Goal: Task Accomplishment & Management: Complete application form

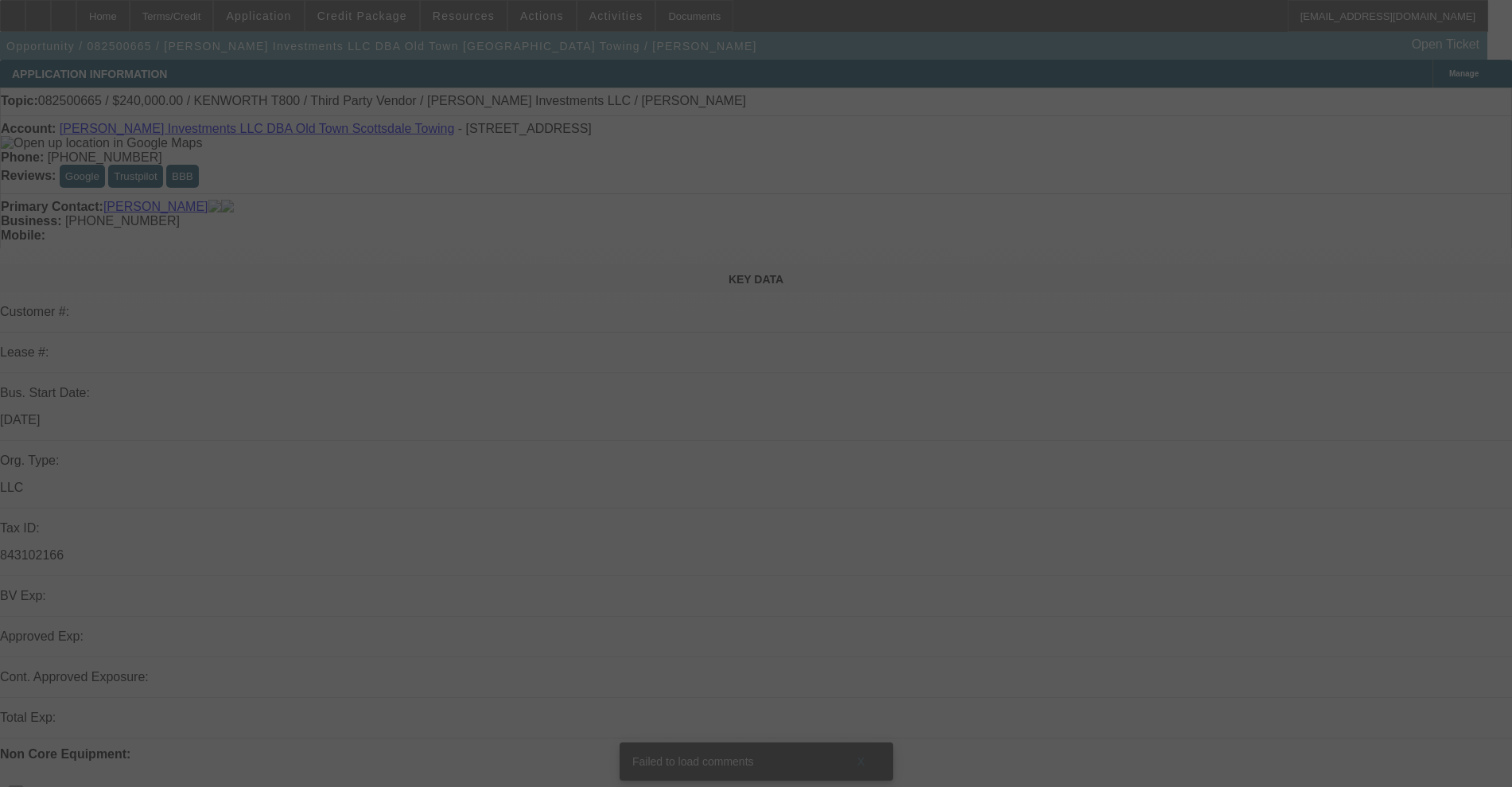
select select "0"
select select "0.1"
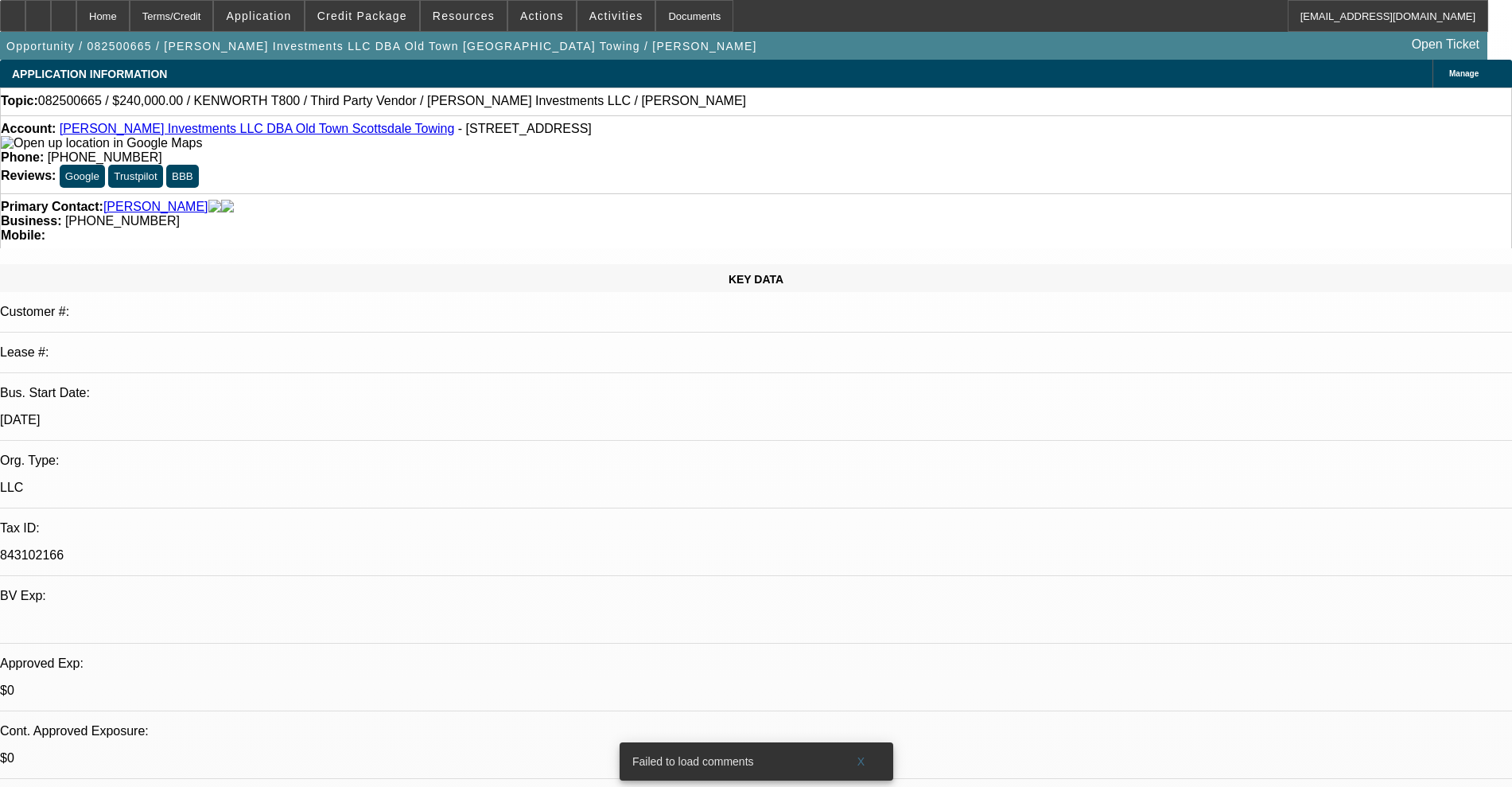
select select "1"
select select "2"
select select "4"
click at [195, 128] on link "Harrison Stone Investments LLC DBA Old Town Scottsdale Towing" at bounding box center [257, 129] width 395 height 13
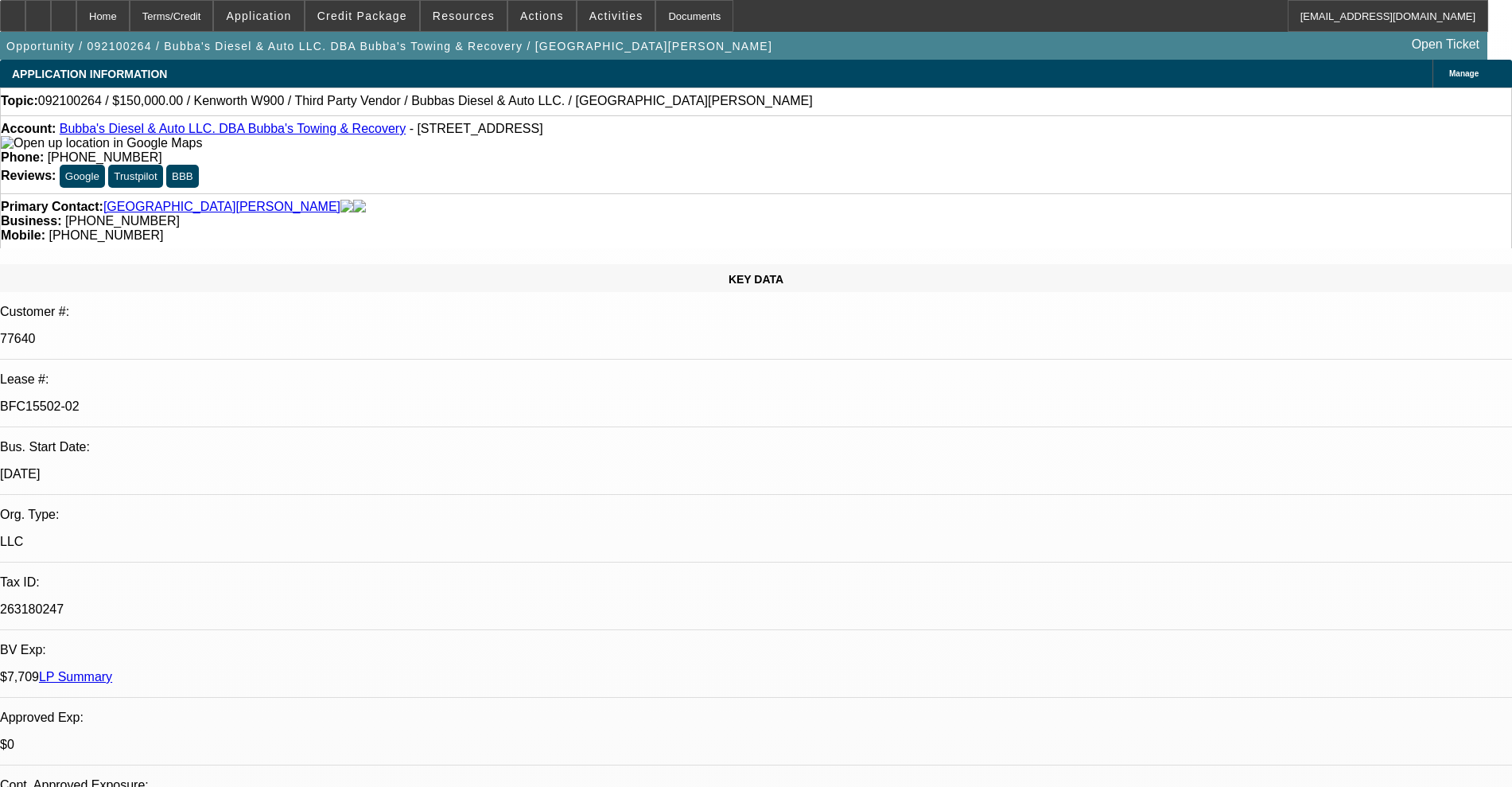
select select "0"
select select "2"
select select "0"
select select "6"
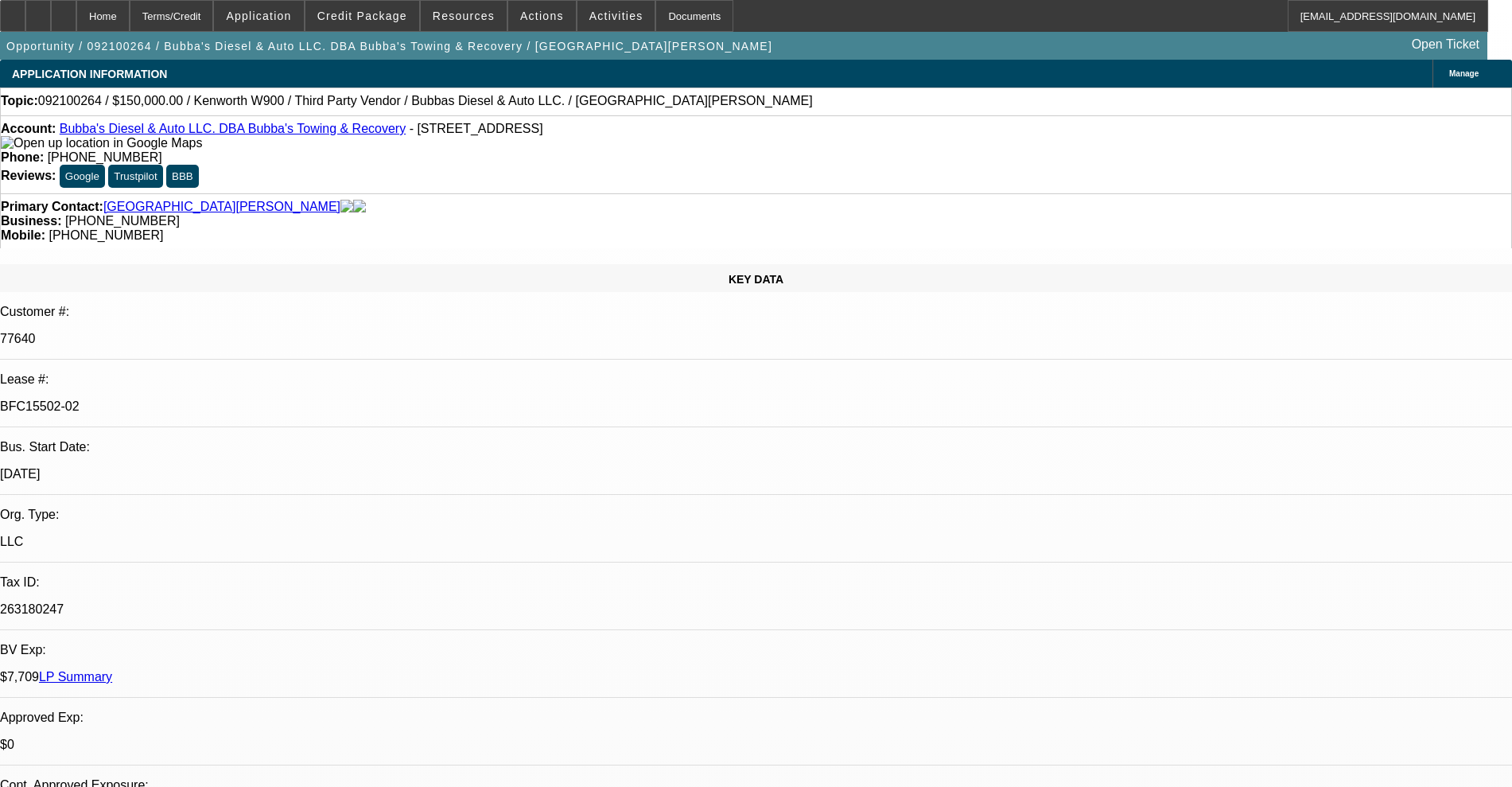
select select "0"
select select "2"
select select "0"
select select "6"
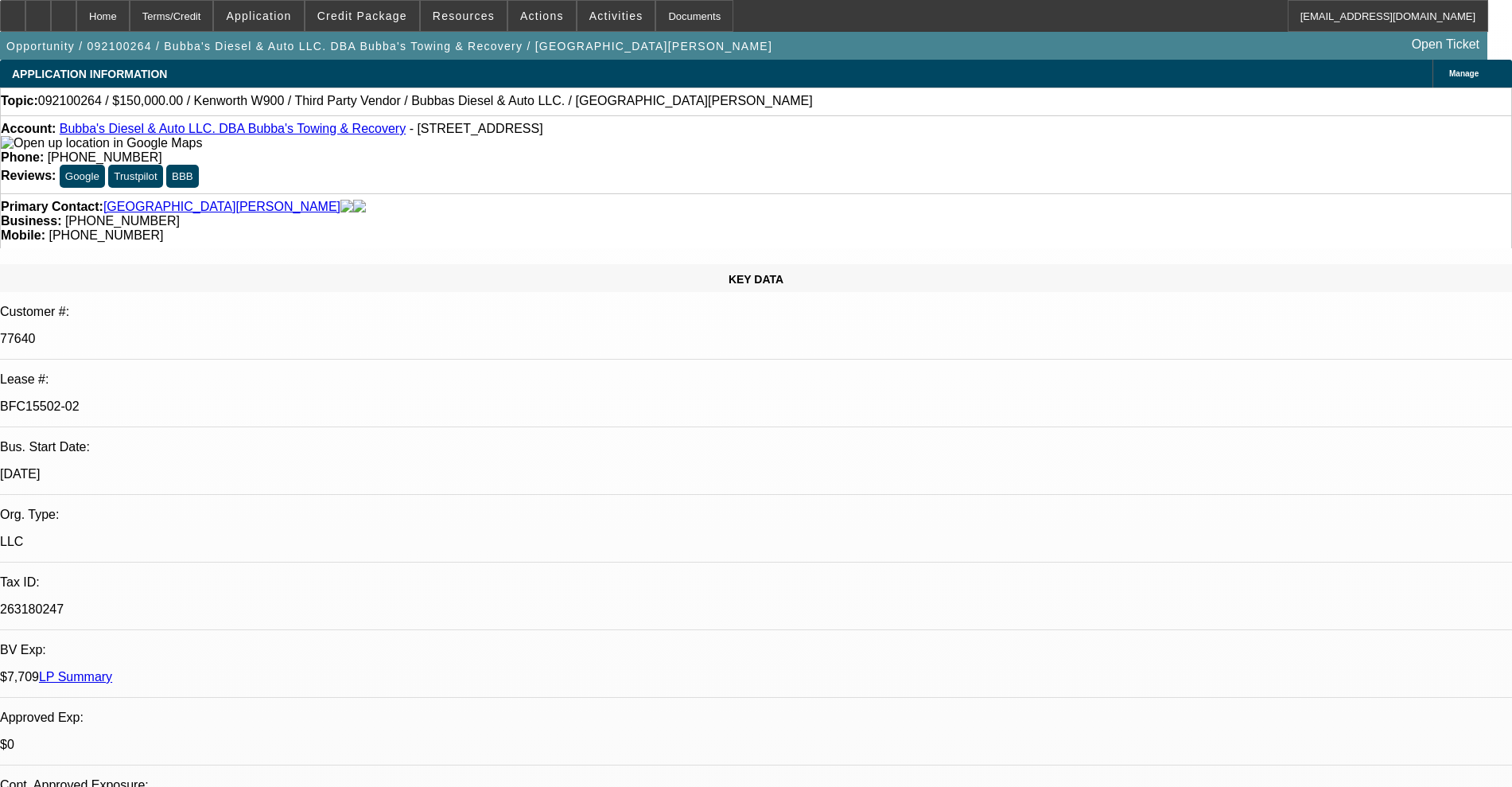
select select "0"
select select "2"
select select "0"
select select "6"
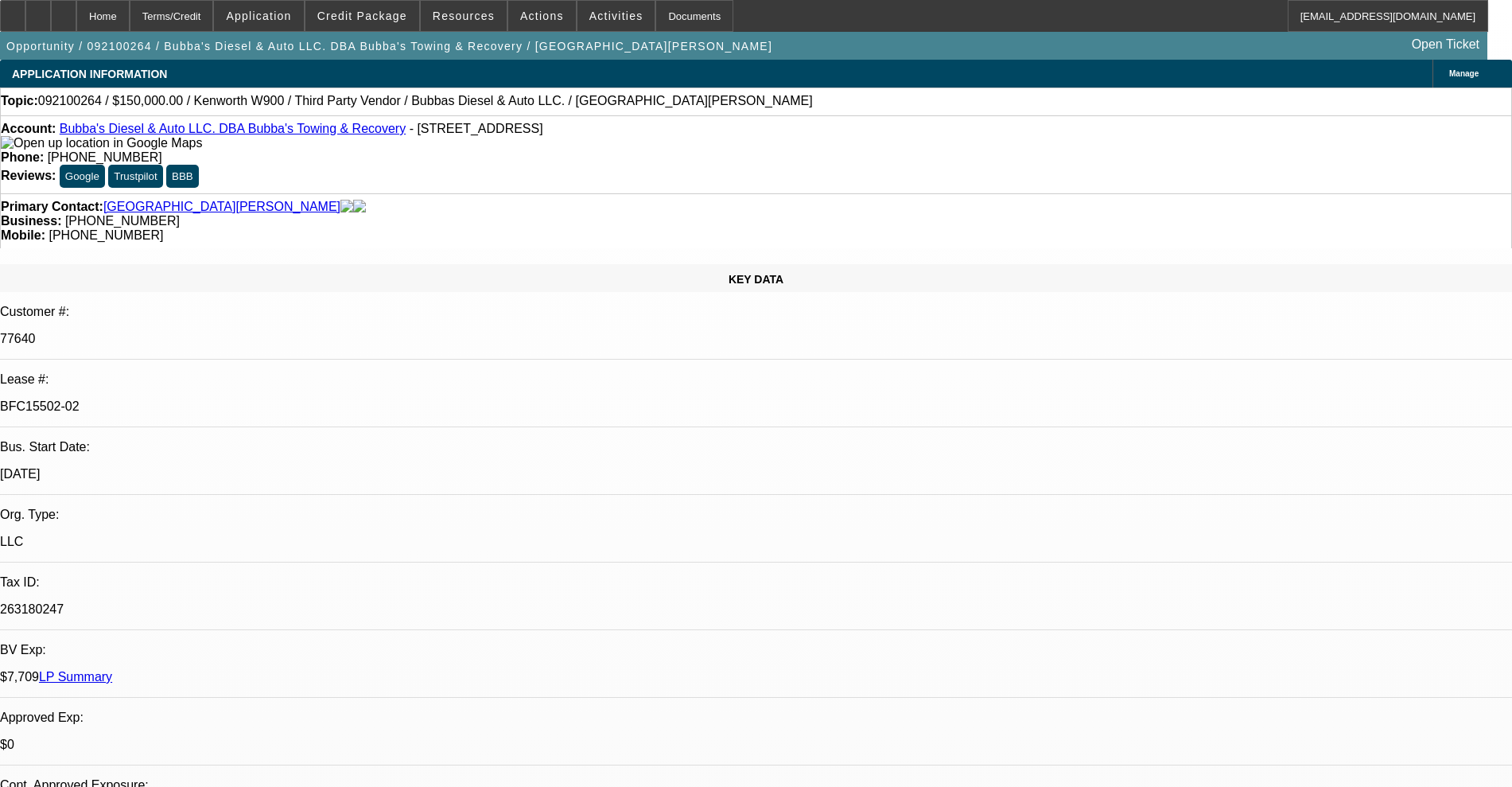
select select "0"
select select "2"
select select "0"
select select "6"
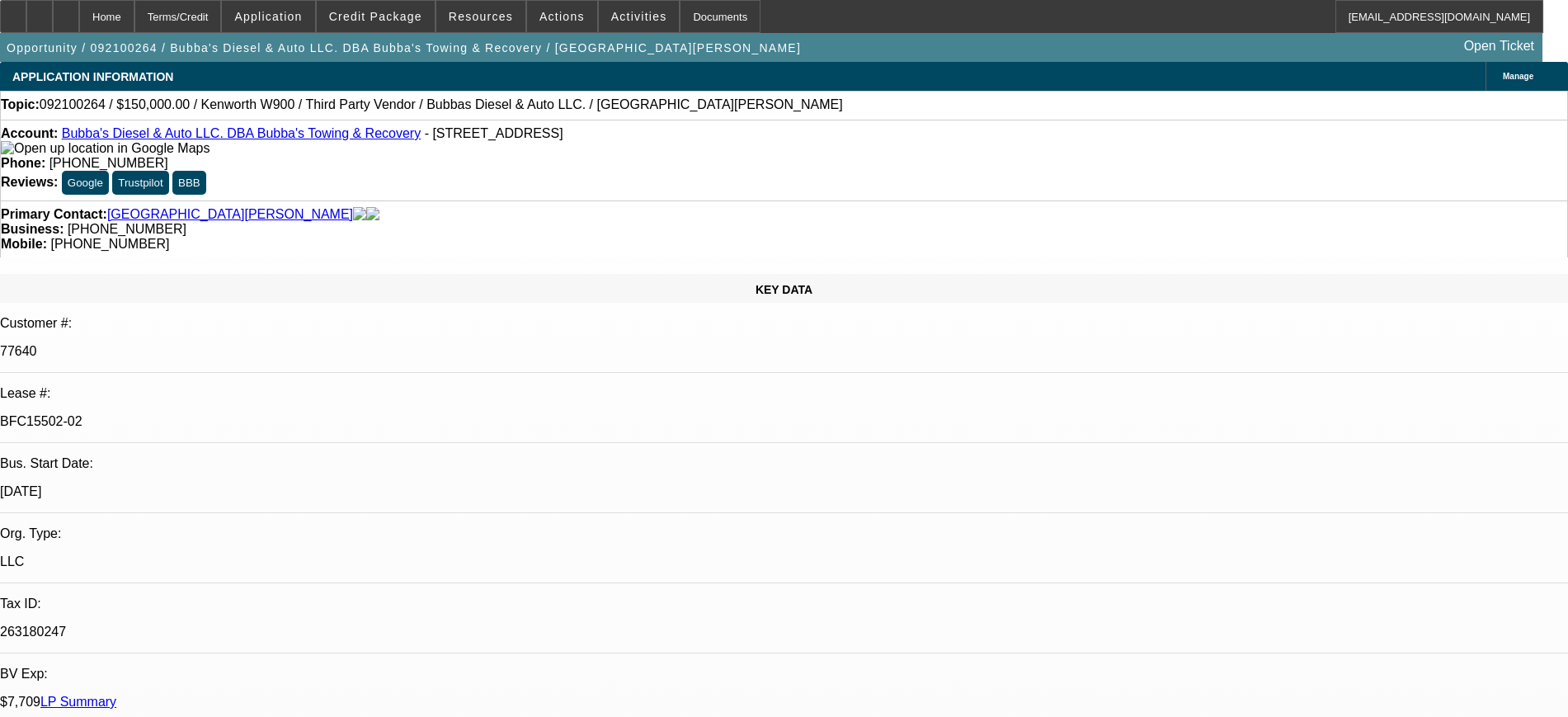
click at [239, 414] on div "BFC15502-02" at bounding box center [784, 421] width 1568 height 15
click at [228, 414] on p "BFC15502-02" at bounding box center [784, 421] width 1568 height 15
copy div "BFC15502-02"
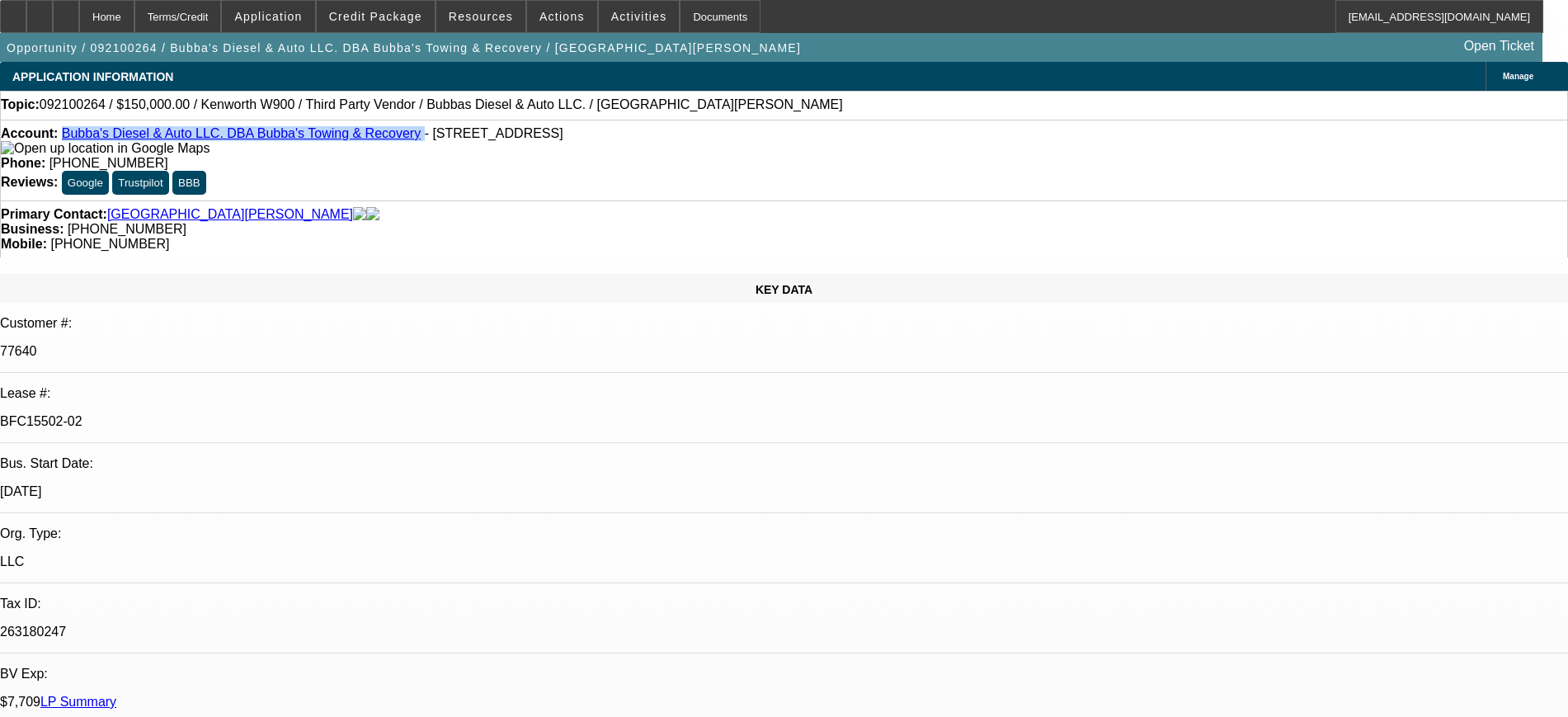
drag, startPoint x: 372, startPoint y: 139, endPoint x: 78, endPoint y: 136, distance: 294.0
click at [78, 136] on div "Account: Bubba's Diesel & Auto LLC. DBA Bubba's Towing & Recovery - 10101 Garde…" at bounding box center [784, 141] width 1566 height 30
copy div "Bubba's Diesel & Auto LLC. DBA Bubba's Towing & Recovery"
click at [289, 135] on link "Bubba's Diesel & Auto LLC. DBA Bubba's Towing & Recovery" at bounding box center [242, 133] width 359 height 14
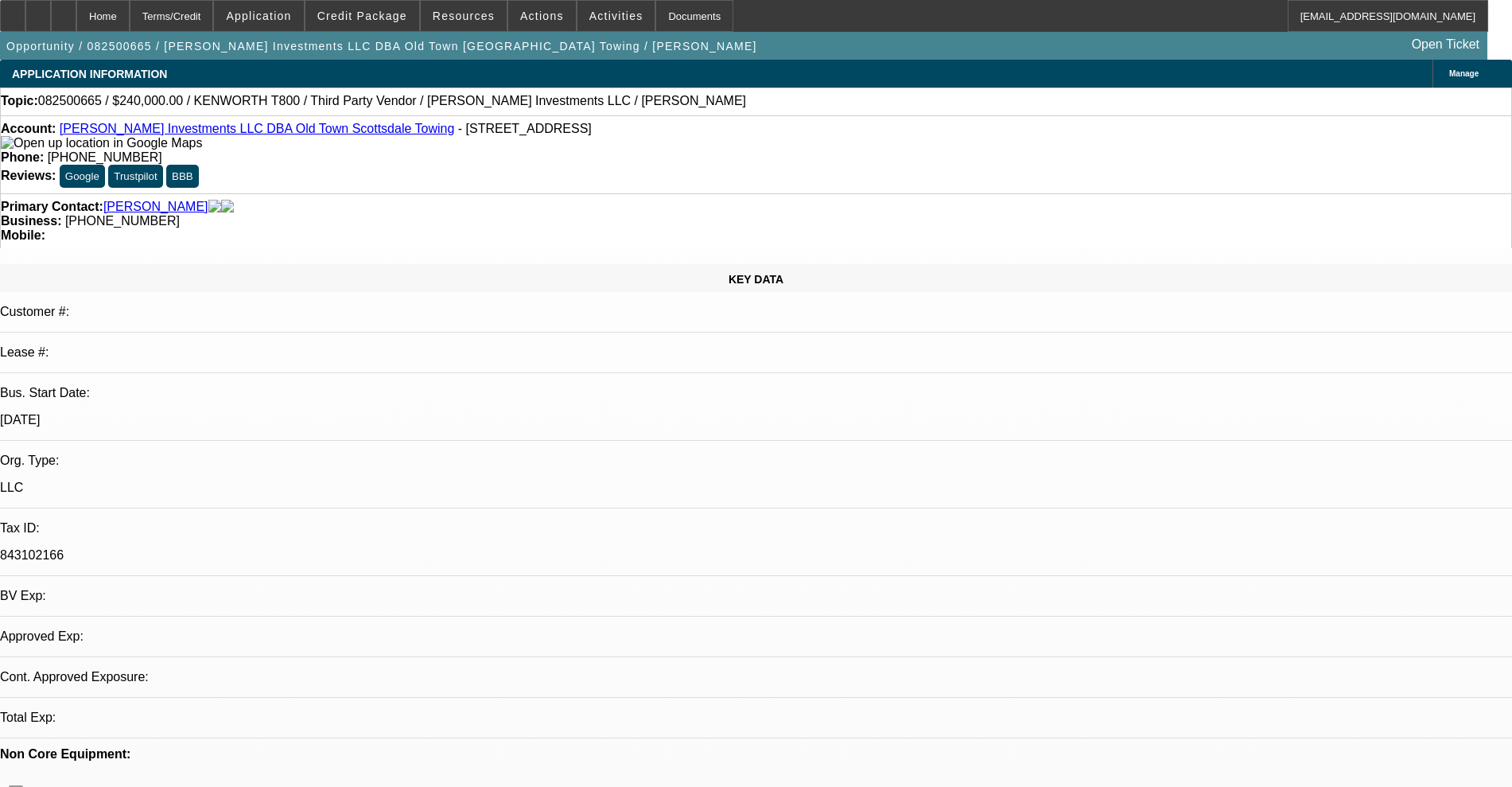
select select "0"
select select "2"
select select "0.1"
select select "4"
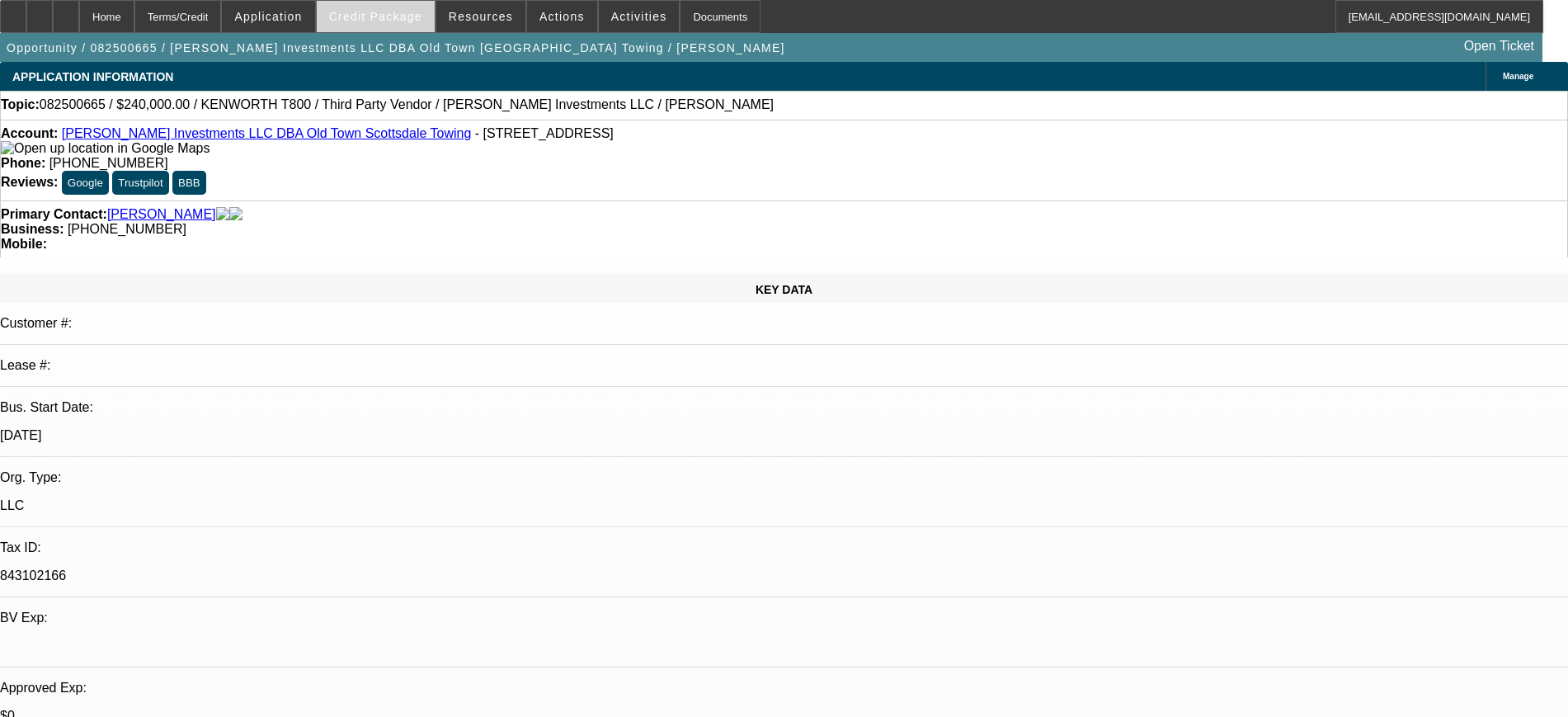
click at [395, 20] on span "Credit Package" at bounding box center [375, 16] width 93 height 13
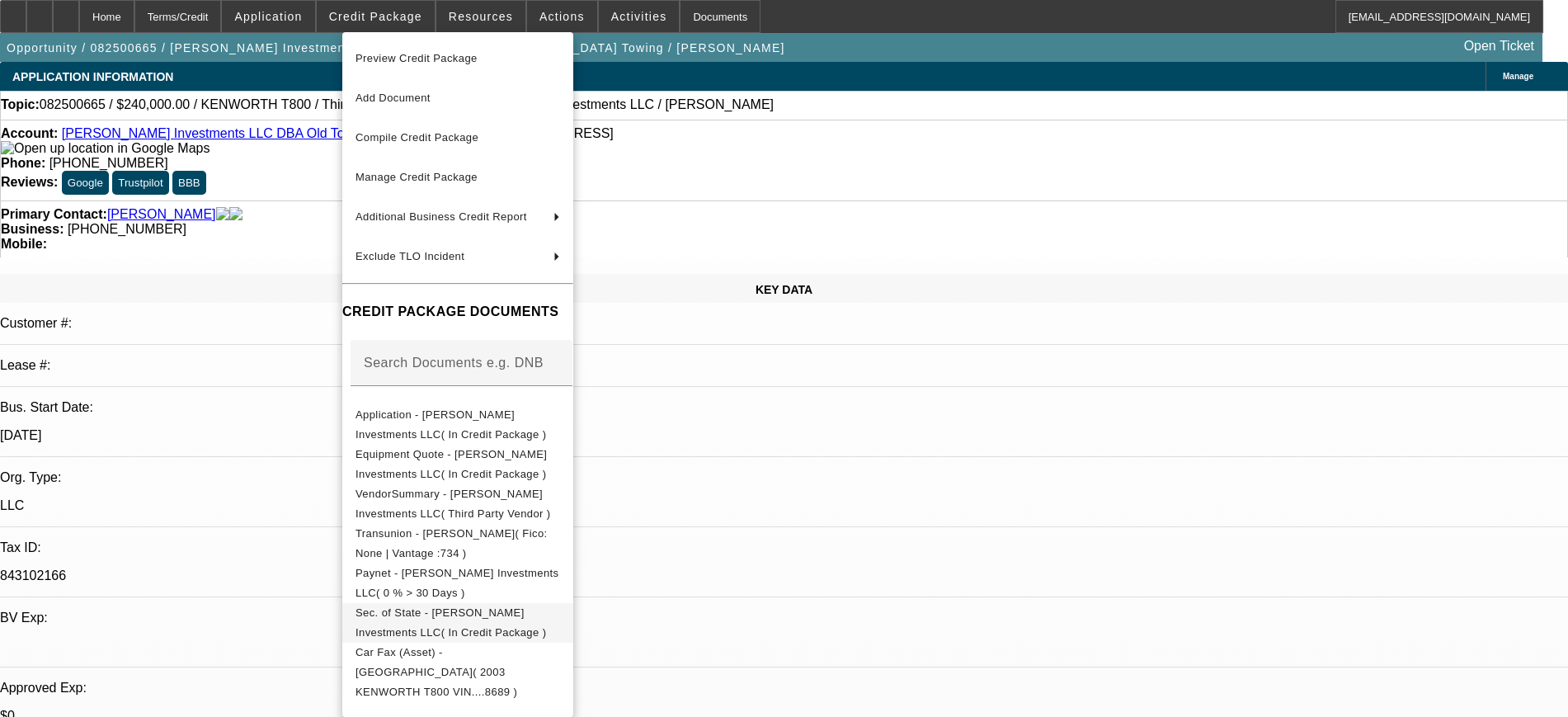
click at [464, 604] on button "Sec. of State - Harrison Stone Investments LLC( In Credit Package )" at bounding box center [458, 623] width 231 height 39
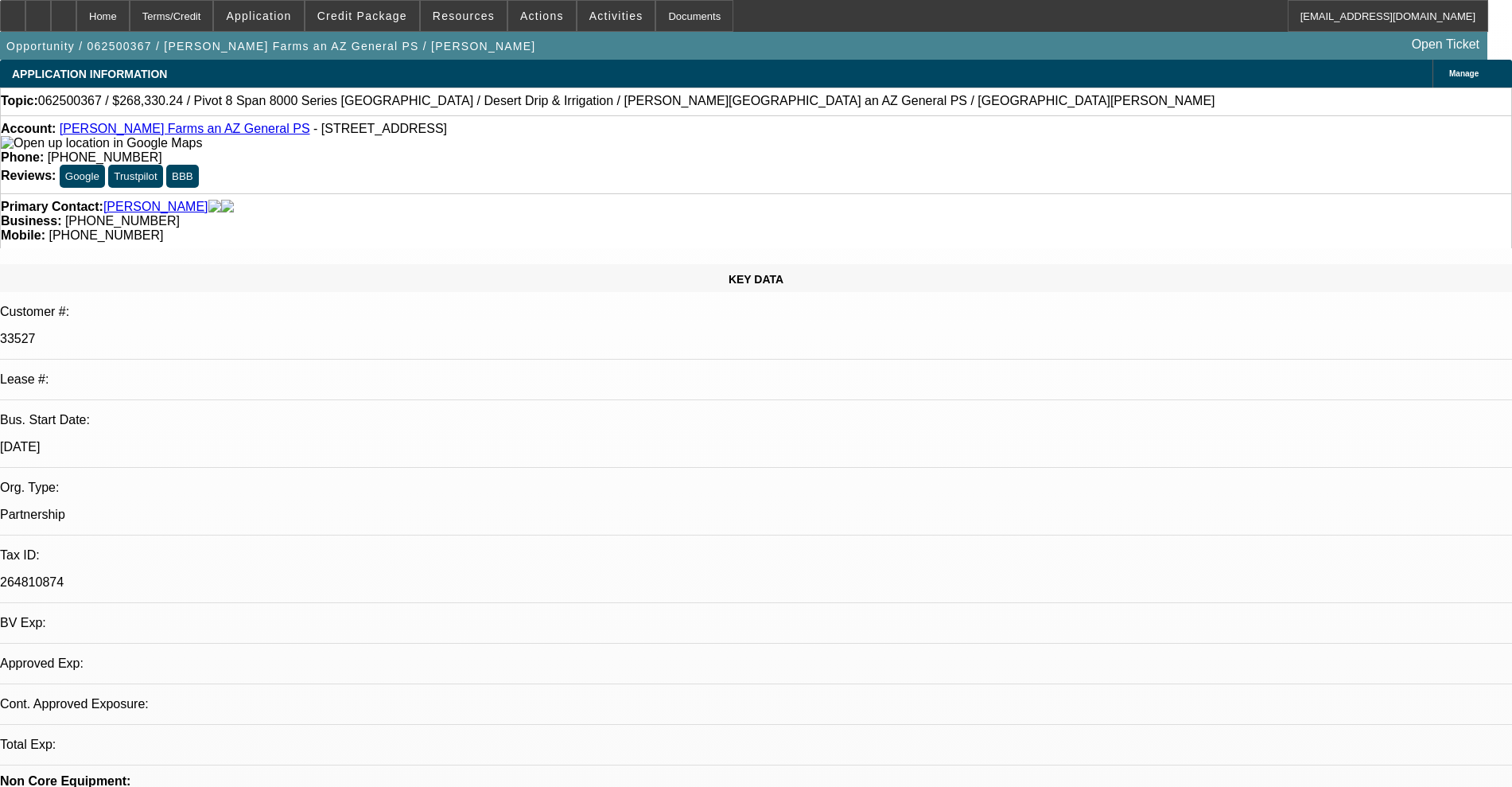
select select "0"
select select "0.1"
select select "4"
click at [147, 126] on link "[PERSON_NAME] Farms an AZ General PS" at bounding box center [185, 129] width 251 height 13
